Goal: Task Accomplishment & Management: Use online tool/utility

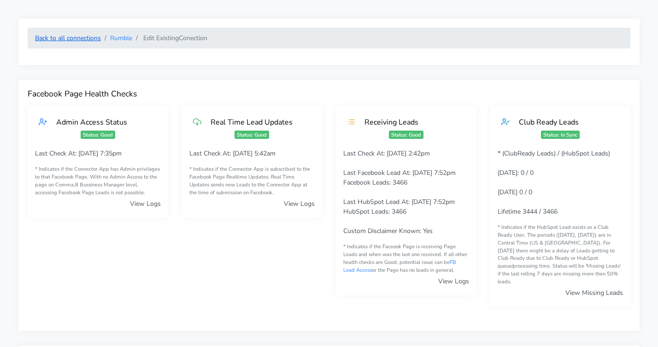
click at [83, 35] on link "Back to all connections" at bounding box center [68, 38] width 66 height 9
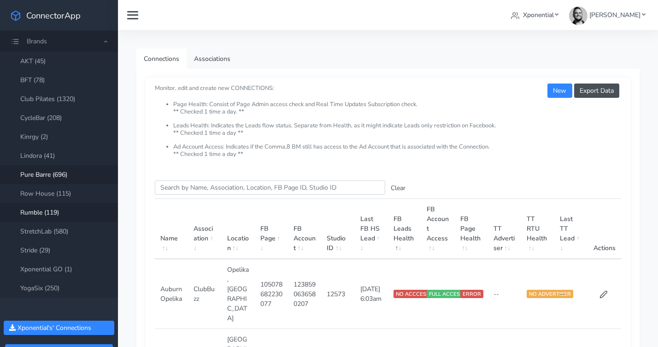
click at [41, 176] on link "Pure Barre (696)" at bounding box center [59, 174] width 118 height 19
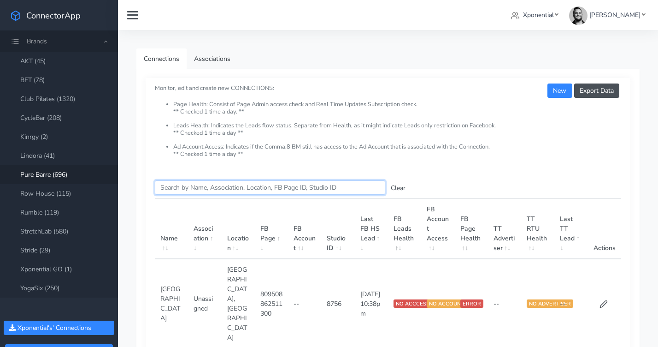
click at [192, 186] on input "Search this table" at bounding box center [270, 187] width 230 height 14
paste input "Tanasbourne"
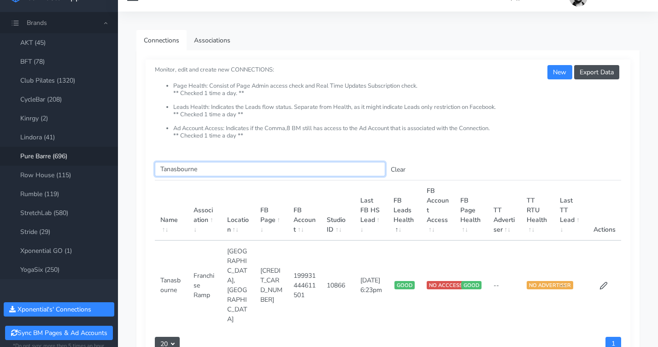
scroll to position [20, 0]
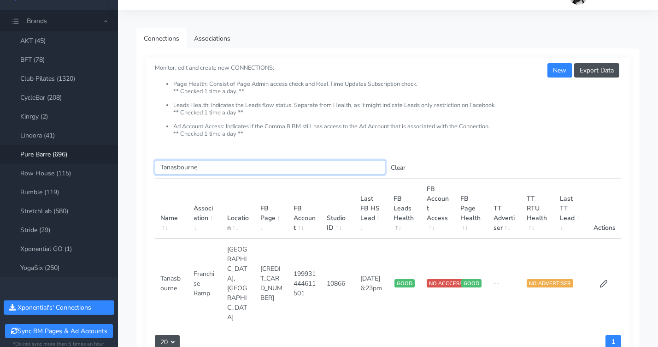
type input "Tanasbourne"
click at [608, 255] on td at bounding box center [604, 282] width 33 height 89
click at [607, 280] on icon at bounding box center [603, 283] width 7 height 7
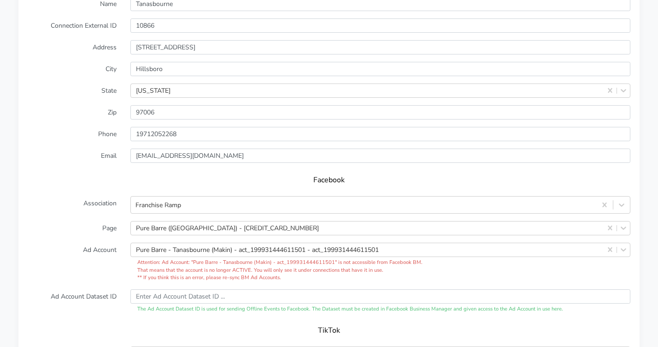
scroll to position [825, 0]
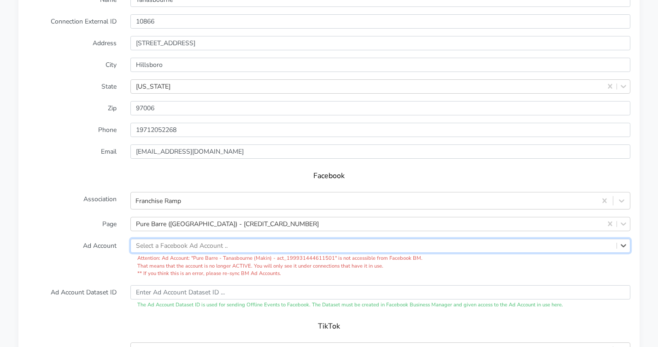
paste input "1168624008422167"
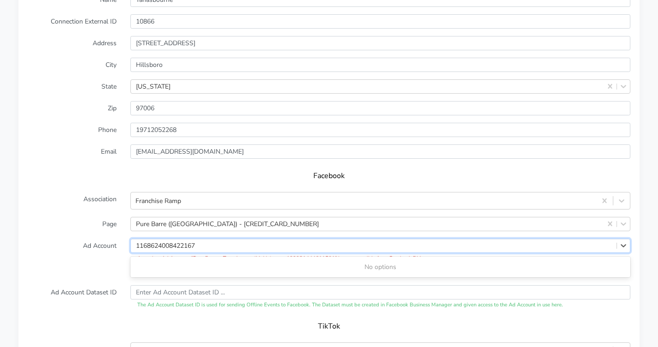
type input "1168624008422167"
click at [86, 240] on label "Ad Account" at bounding box center [72, 257] width 103 height 39
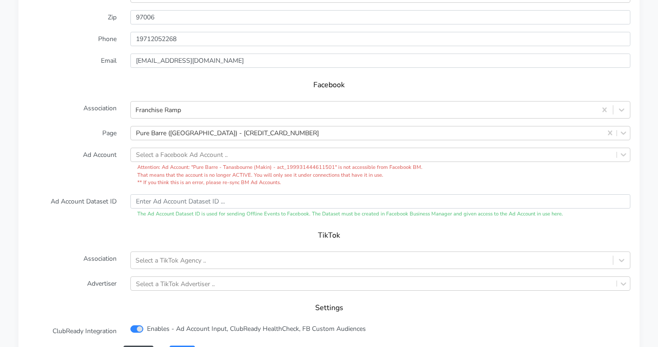
scroll to position [973, 0]
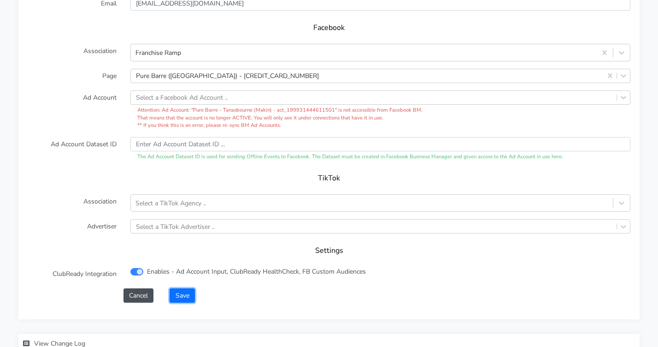
click at [180, 289] on button "Save" at bounding box center [182, 295] width 25 height 14
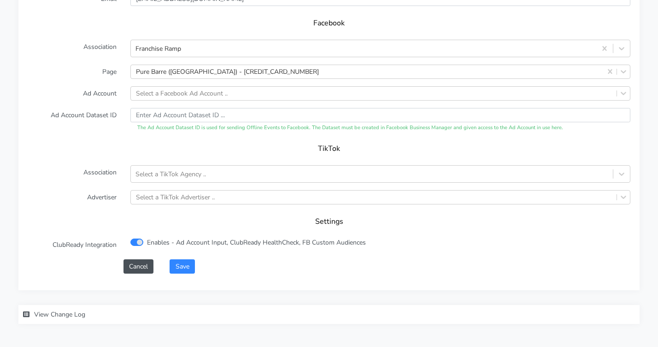
scroll to position [224, 0]
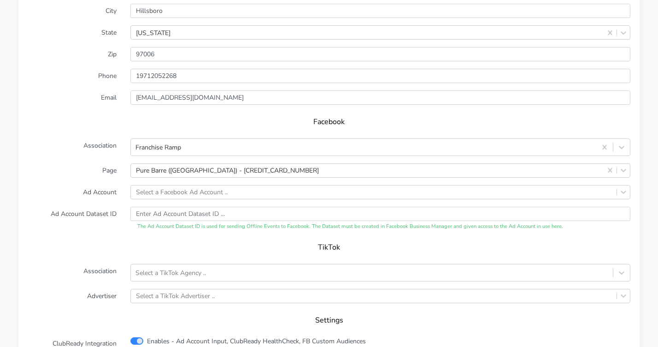
scroll to position [895, 0]
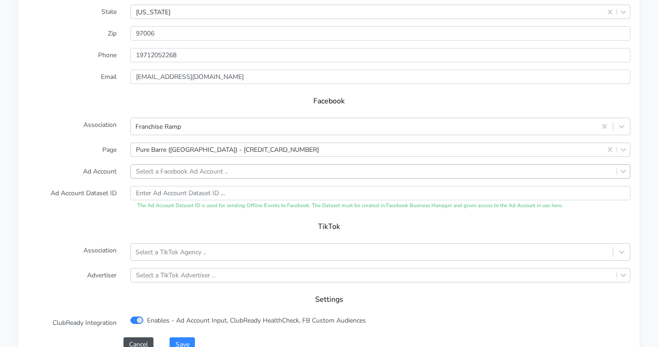
click at [213, 166] on div "Select a Facebook Ad Account .." at bounding box center [182, 171] width 92 height 10
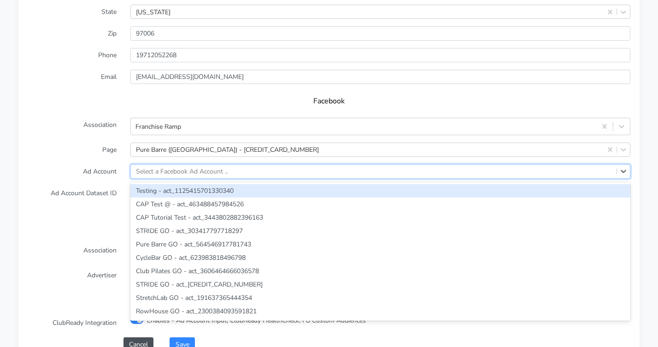
paste input "1168624008422167"
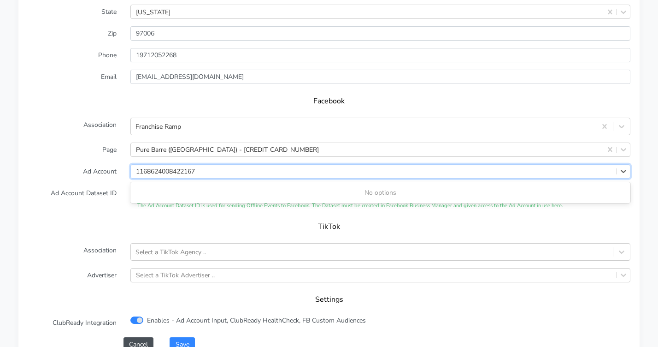
type input "1168624008422167"
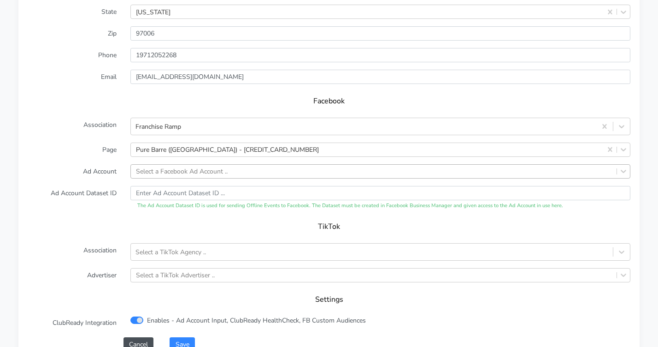
click at [88, 166] on form "XPO Admin Id purebarre-tanasbourne-or Name Tanasbourne Connection External ID 1…" at bounding box center [329, 123] width 603 height 454
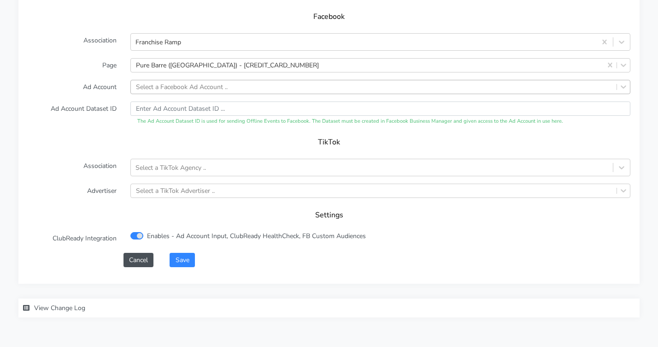
scroll to position [992, 0]
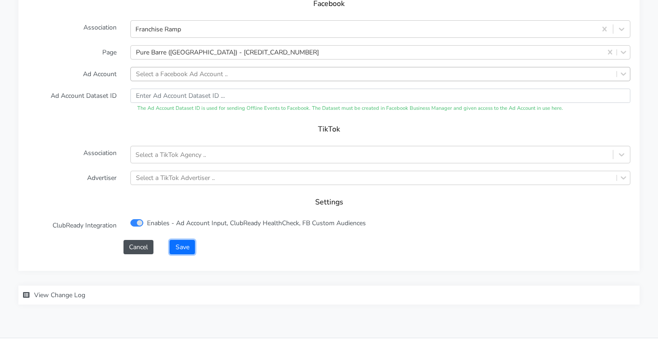
click at [192, 240] on button "Save" at bounding box center [182, 247] width 25 height 14
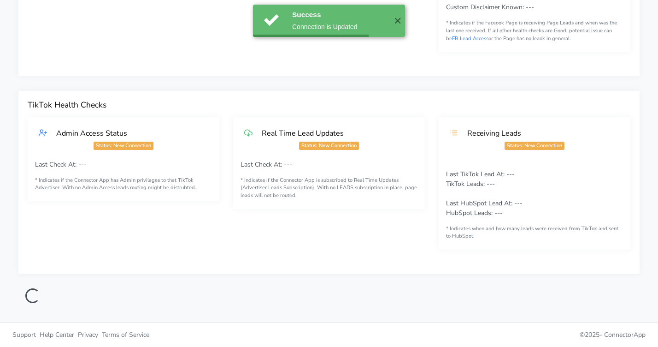
scroll to position [0, 0]
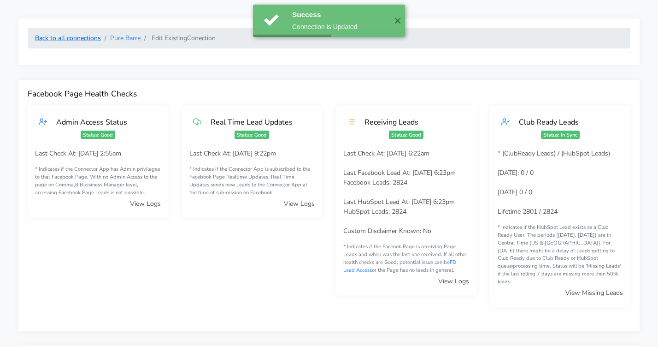
click at [91, 39] on link "Back to all connections" at bounding box center [68, 38] width 66 height 9
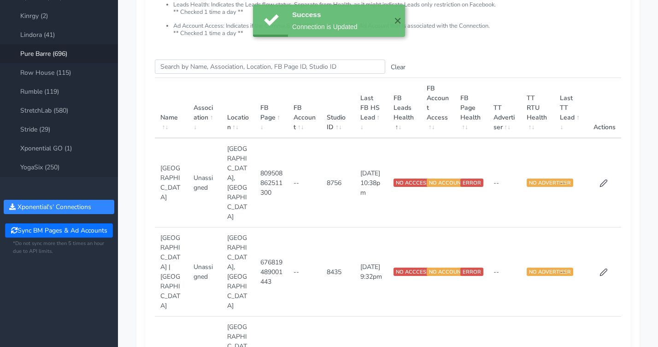
scroll to position [125, 0]
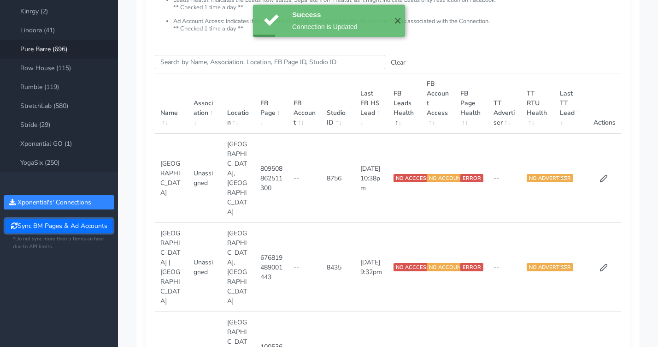
click at [63, 226] on button "Sync BM Pages & Ad Accounts" at bounding box center [58, 225] width 107 height 14
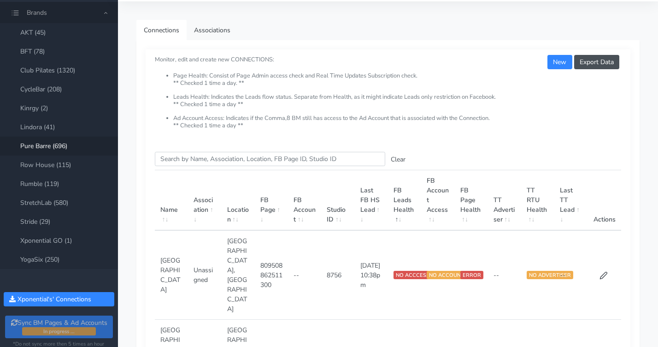
scroll to position [48, 0]
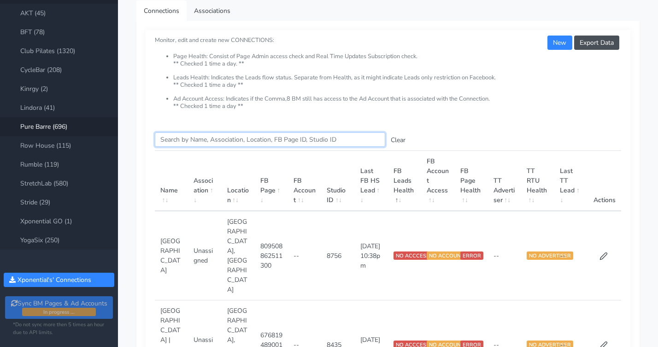
click at [182, 136] on input "Search this table" at bounding box center [270, 139] width 230 height 14
paste input "Tanasbourne"
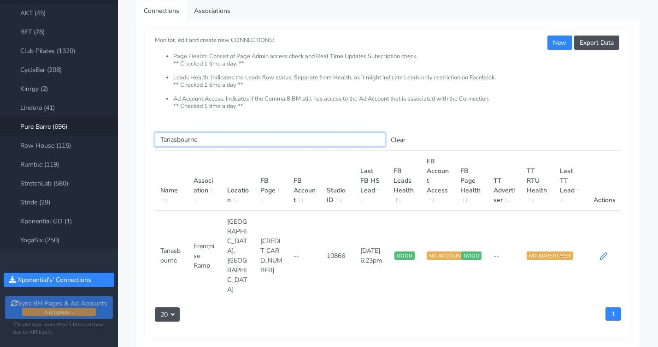
type input "Tanasbourne"
click at [603, 253] on icon at bounding box center [603, 256] width 7 height 7
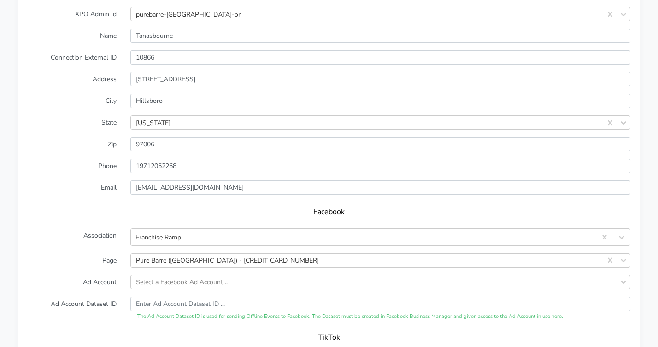
scroll to position [861, 0]
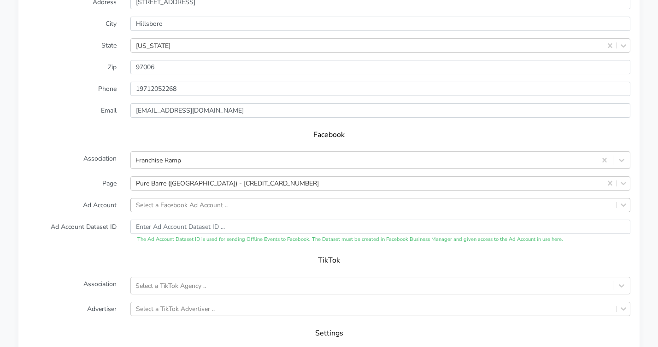
click at [155, 200] on div "Select a Facebook Ad Account .." at bounding box center [182, 205] width 92 height 10
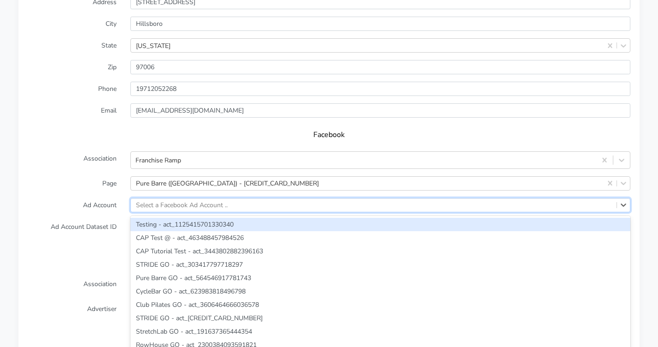
paste input "1168624008422167"
type input "1168624008422167"
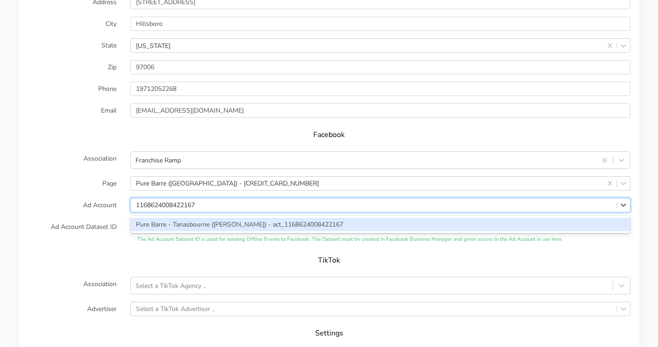
click at [163, 218] on div "Pure Barre - Tanasbourne ([PERSON_NAME]) - act_1168624008422167" at bounding box center [380, 224] width 500 height 13
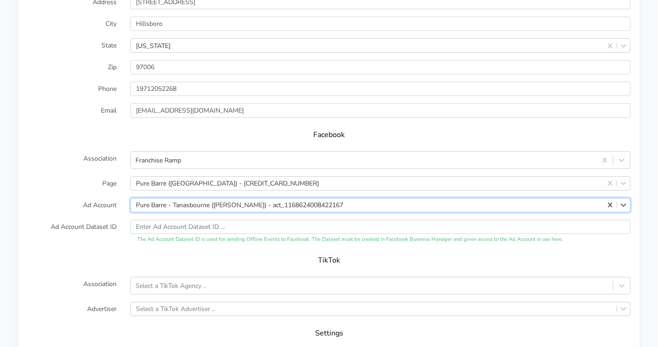
click at [85, 219] on label "Ad Account Dataset ID" at bounding box center [72, 231] width 103 height 24
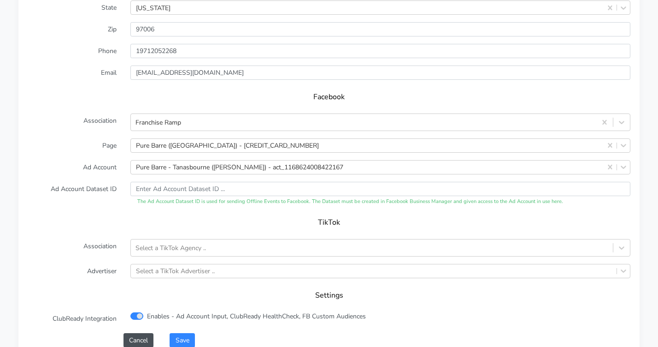
scroll to position [985, 0]
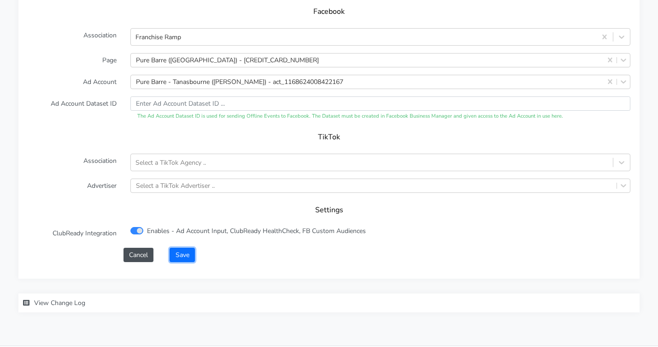
click at [186, 248] on button "Save" at bounding box center [182, 255] width 25 height 14
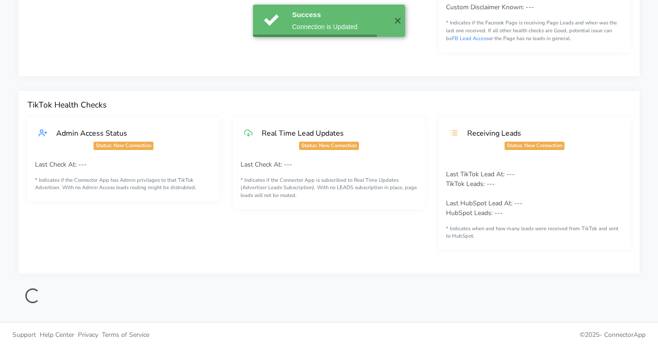
scroll to position [224, 0]
